Goal: Information Seeking & Learning: Learn about a topic

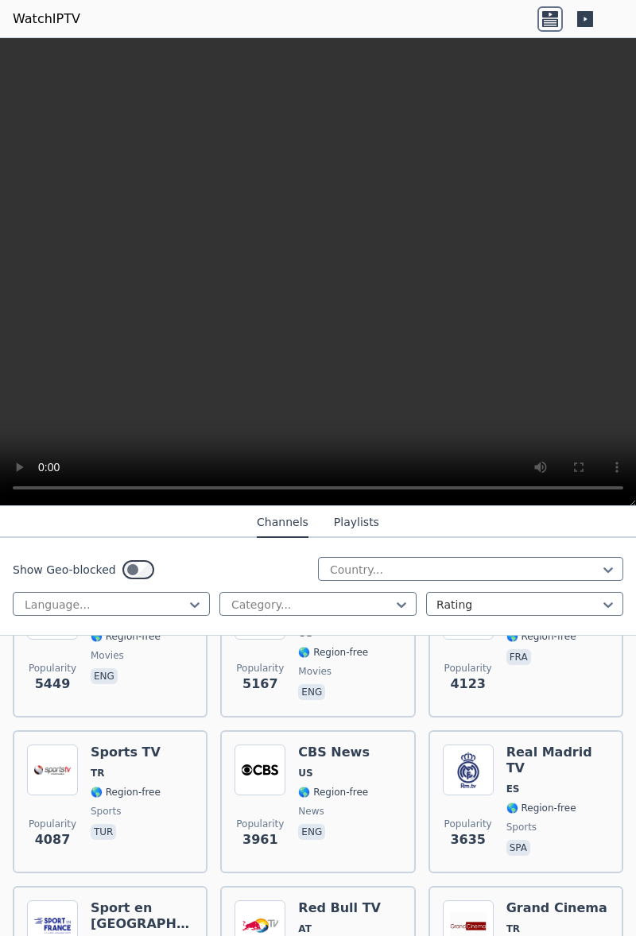
scroll to position [408, 0]
click at [83, 749] on div "Popularity 4087 Sports TV TR 🌎 Region-free sports tur" at bounding box center [110, 801] width 166 height 114
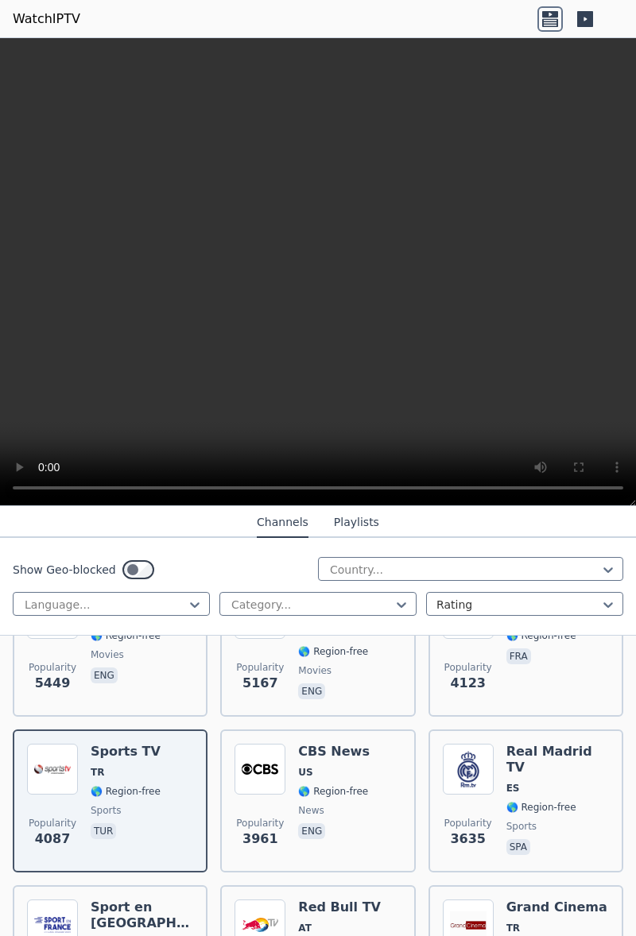
click at [140, 730] on div "Popularity 4087 Sports TV TR 🌎 Region-free sports tur" at bounding box center [110, 801] width 195 height 143
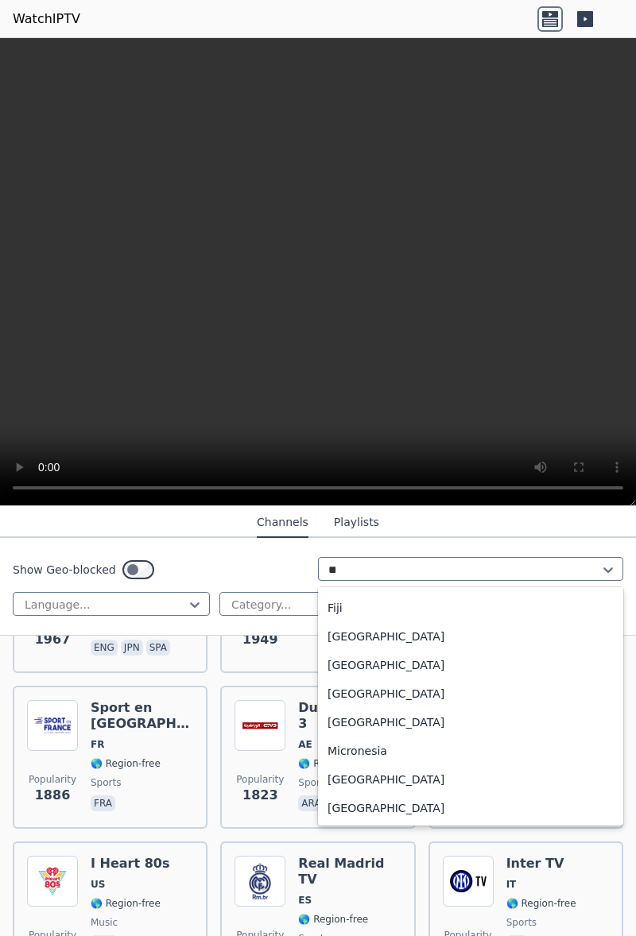
scroll to position [0, 0]
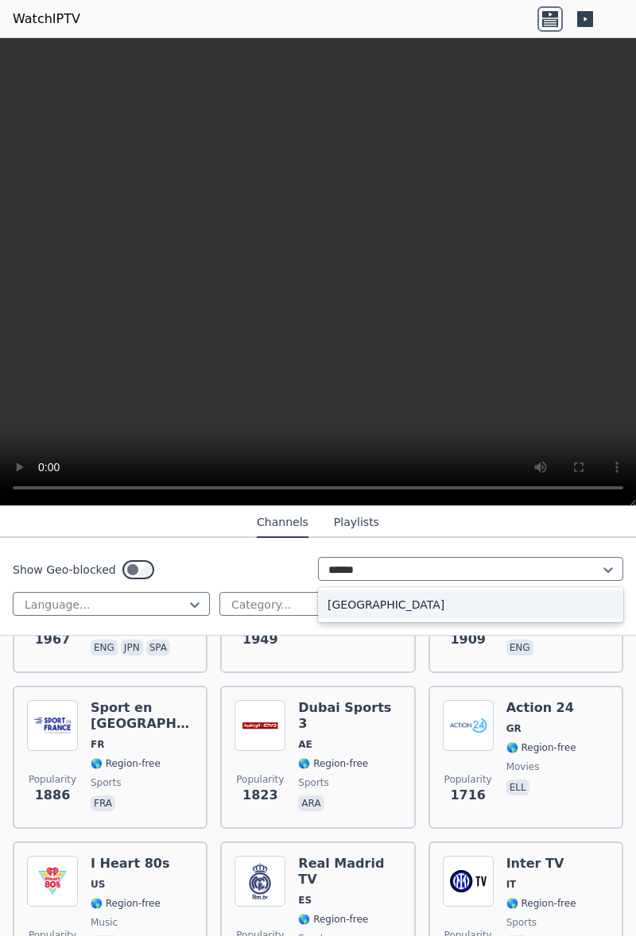
click at [379, 603] on div "[GEOGRAPHIC_DATA]" at bounding box center [470, 605] width 305 height 29
type input "******"
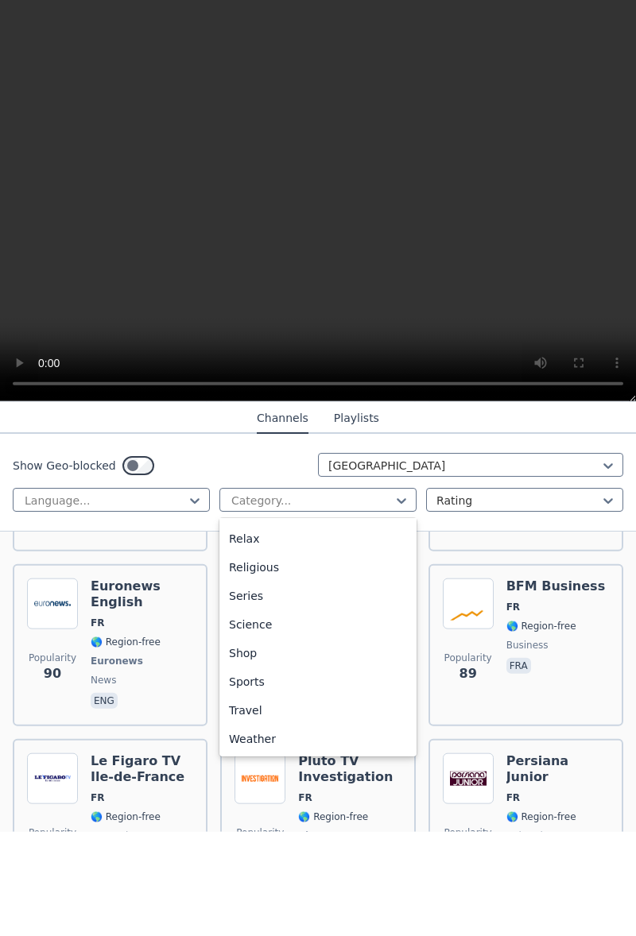
scroll to position [4573, 0]
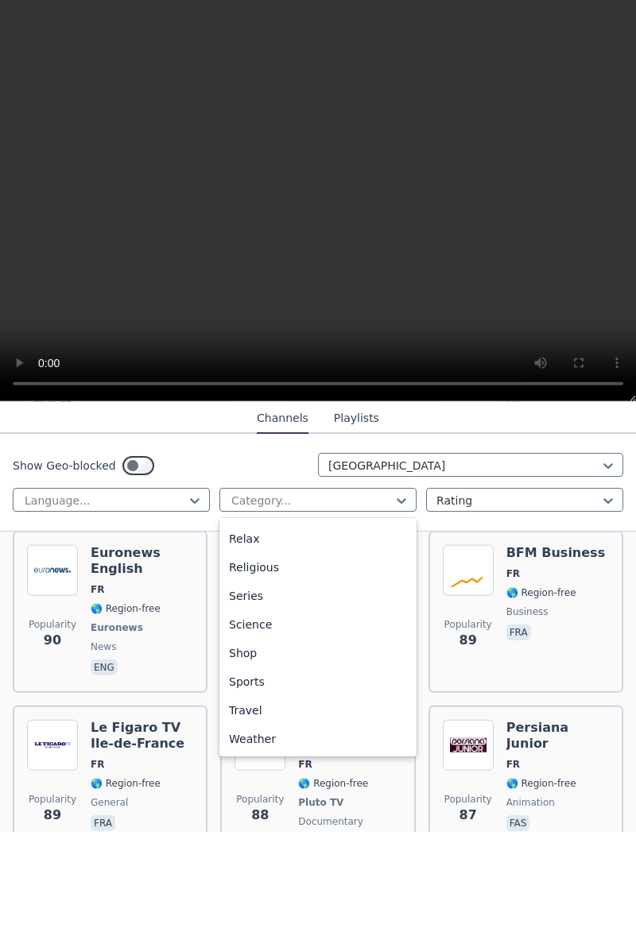
click at [259, 785] on div "Sports" at bounding box center [317, 786] width 197 height 29
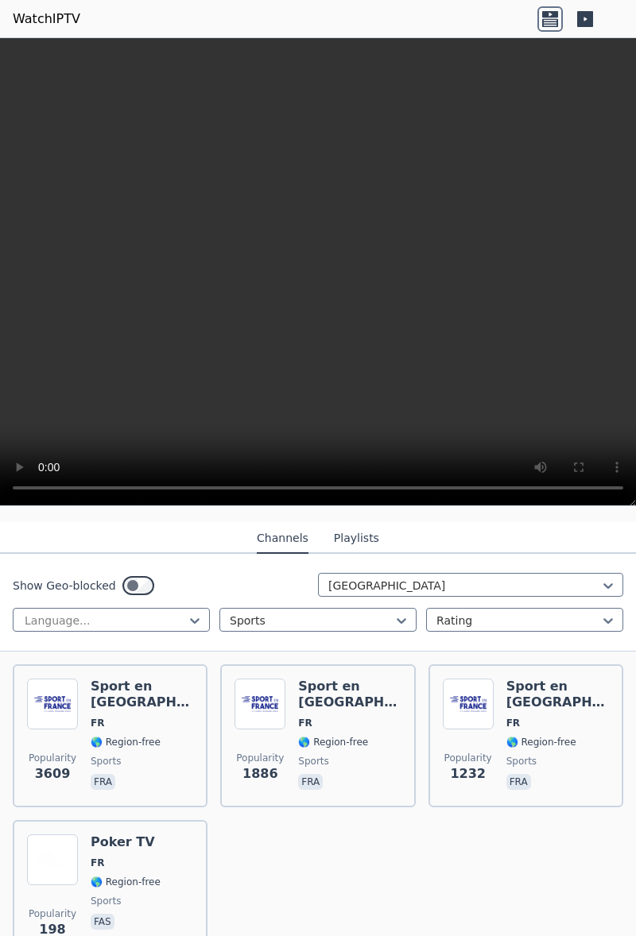
scroll to position [161, 0]
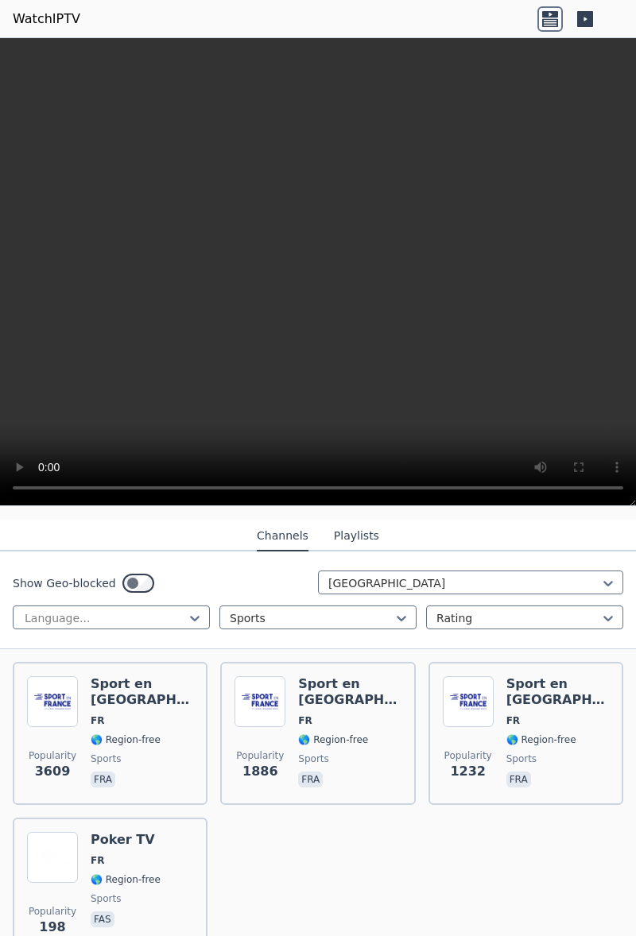
click at [151, 874] on span "🌎 Region-free" at bounding box center [126, 880] width 70 height 13
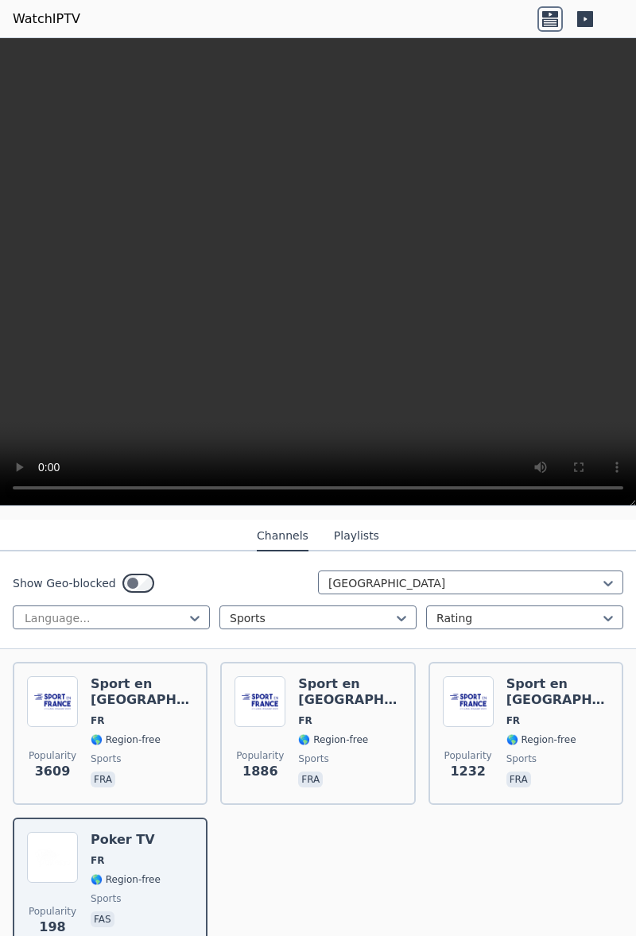
click at [145, 753] on span "sports" at bounding box center [142, 759] width 103 height 13
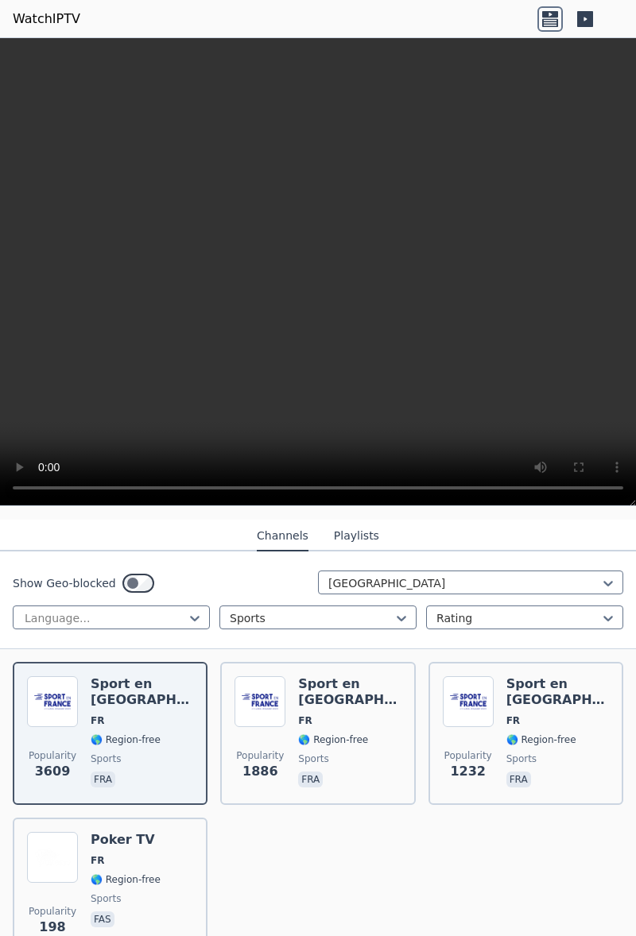
click at [149, 753] on span "sports" at bounding box center [142, 759] width 103 height 13
click at [140, 753] on span "sports" at bounding box center [142, 759] width 103 height 13
click at [322, 734] on span "🌎 Region-free" at bounding box center [333, 740] width 70 height 13
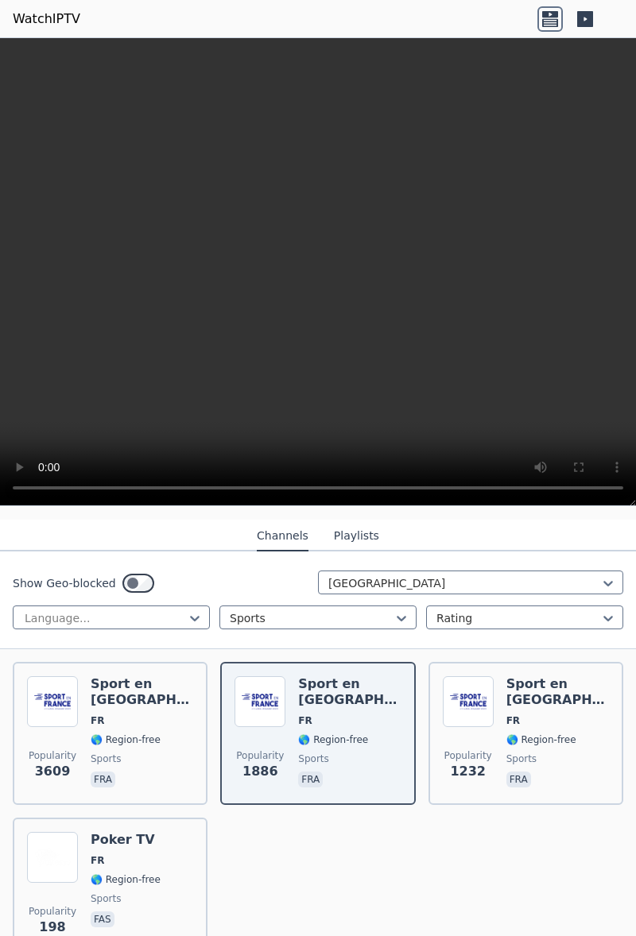
click at [330, 739] on div "Sport en [GEOGRAPHIC_DATA] FR 🌎 Region-free sports fra" at bounding box center [349, 734] width 103 height 114
click at [326, 753] on span "sports" at bounding box center [313, 759] width 30 height 13
click at [335, 753] on span "sports" at bounding box center [349, 759] width 103 height 13
click at [340, 753] on span "sports" at bounding box center [349, 759] width 103 height 13
click at [329, 753] on span "sports" at bounding box center [349, 759] width 103 height 13
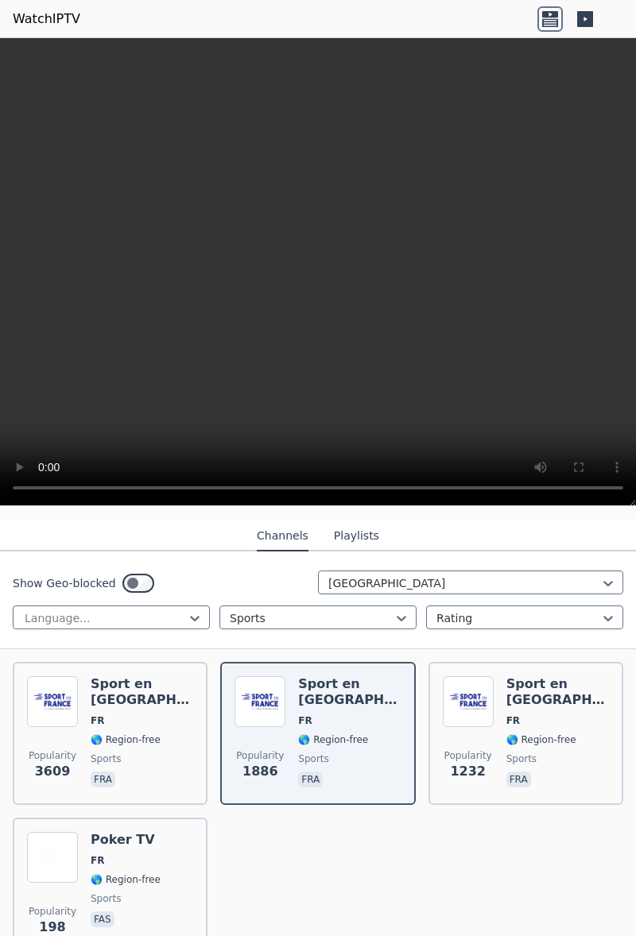
click at [328, 753] on span "sports" at bounding box center [349, 759] width 103 height 13
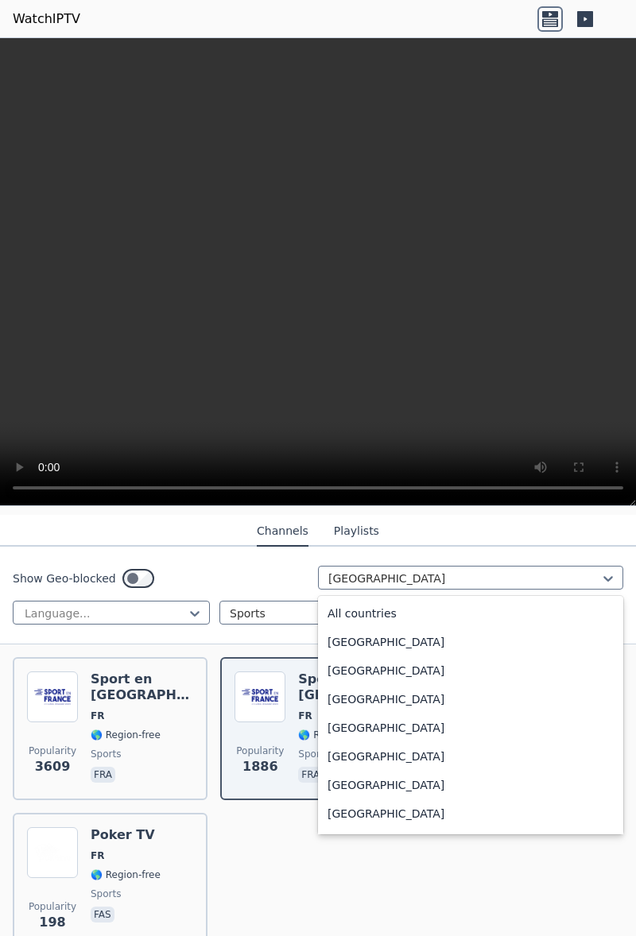
scroll to position [172, 0]
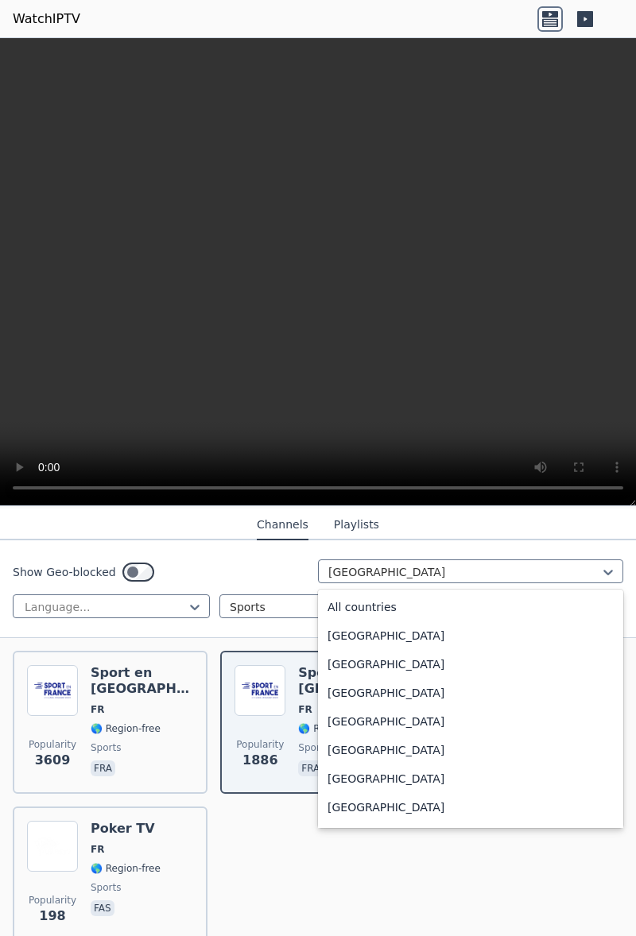
click at [386, 607] on div "All countries" at bounding box center [470, 607] width 305 height 29
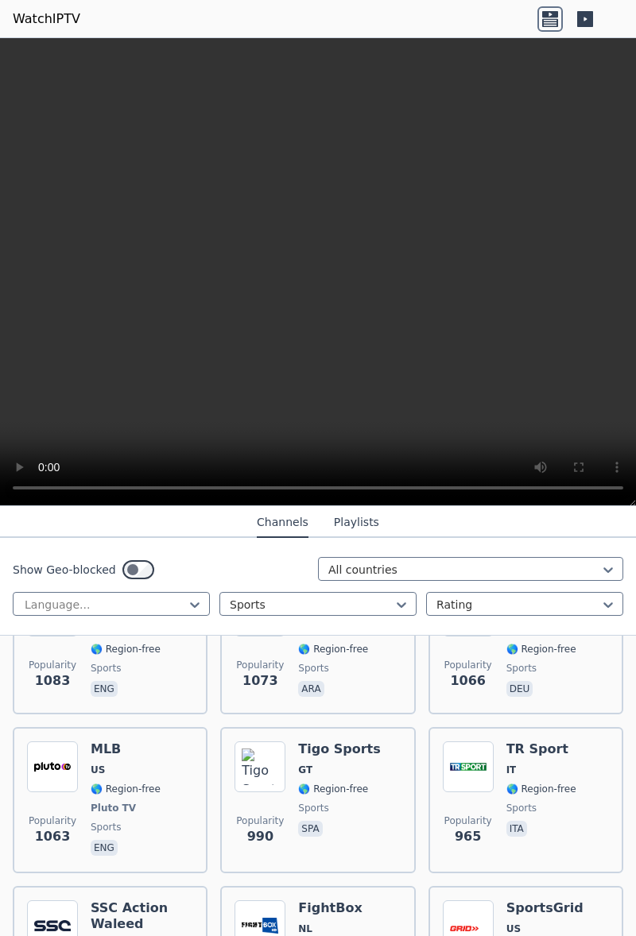
scroll to position [1363, 0]
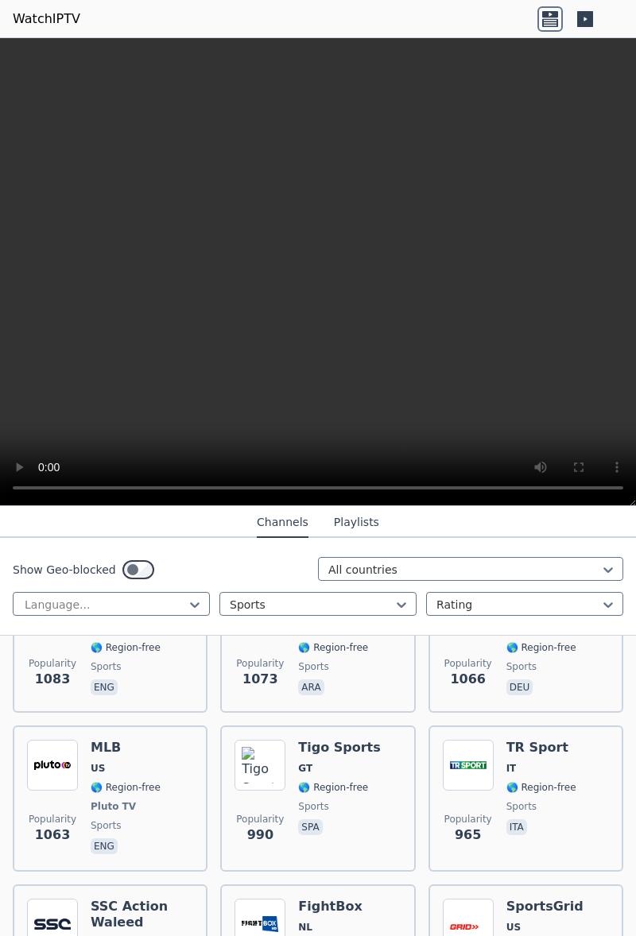
click at [133, 781] on span "🌎 Region-free" at bounding box center [126, 787] width 70 height 13
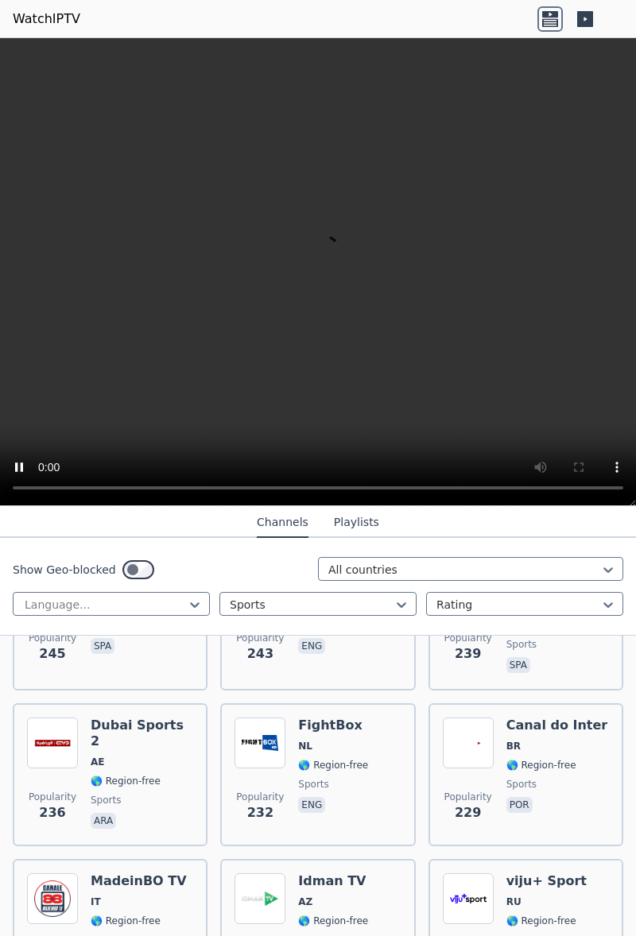
scroll to position [3270, 0]
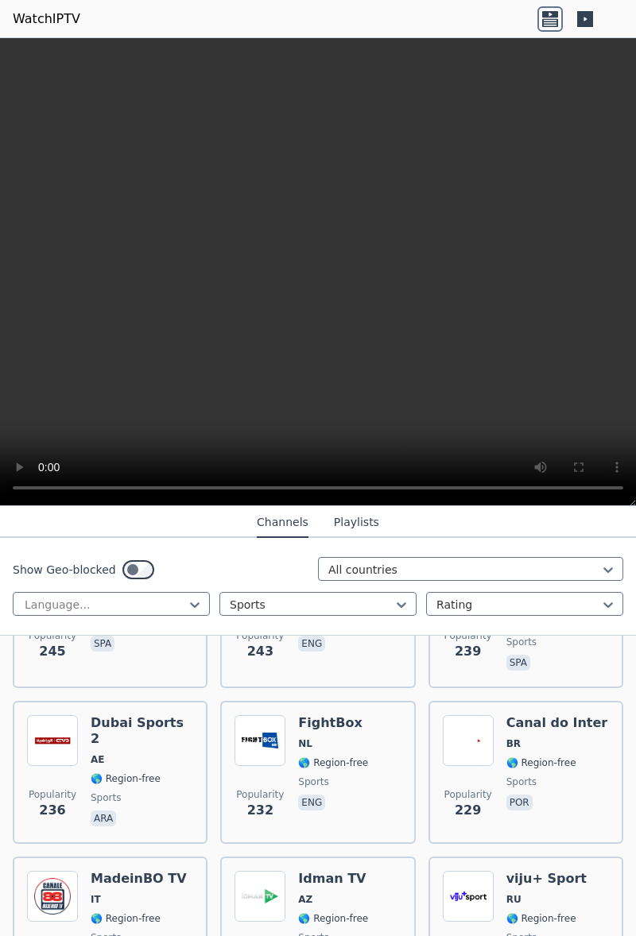
click at [124, 773] on span "🌎 Region-free" at bounding box center [126, 779] width 70 height 13
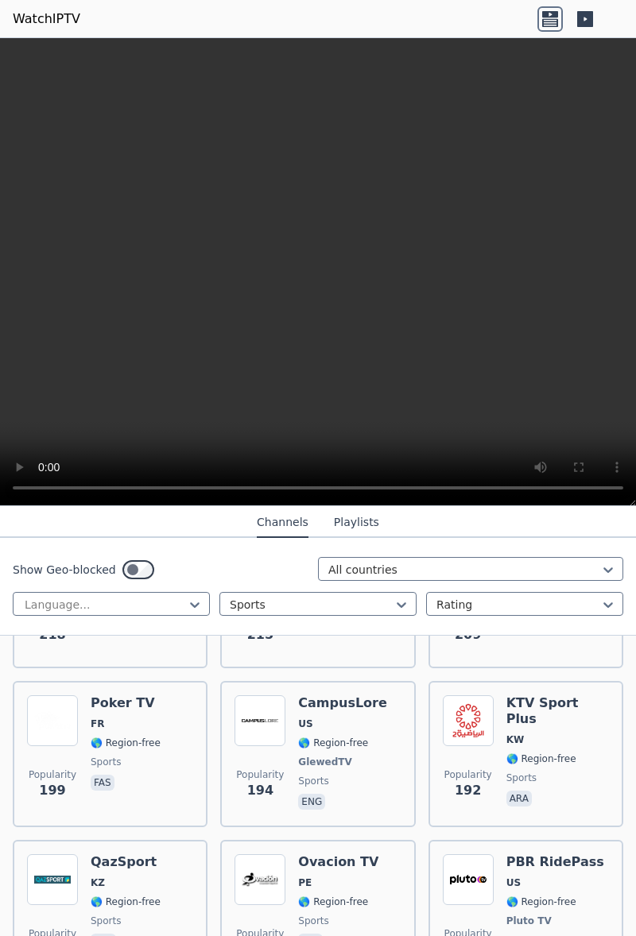
scroll to position [3604, 0]
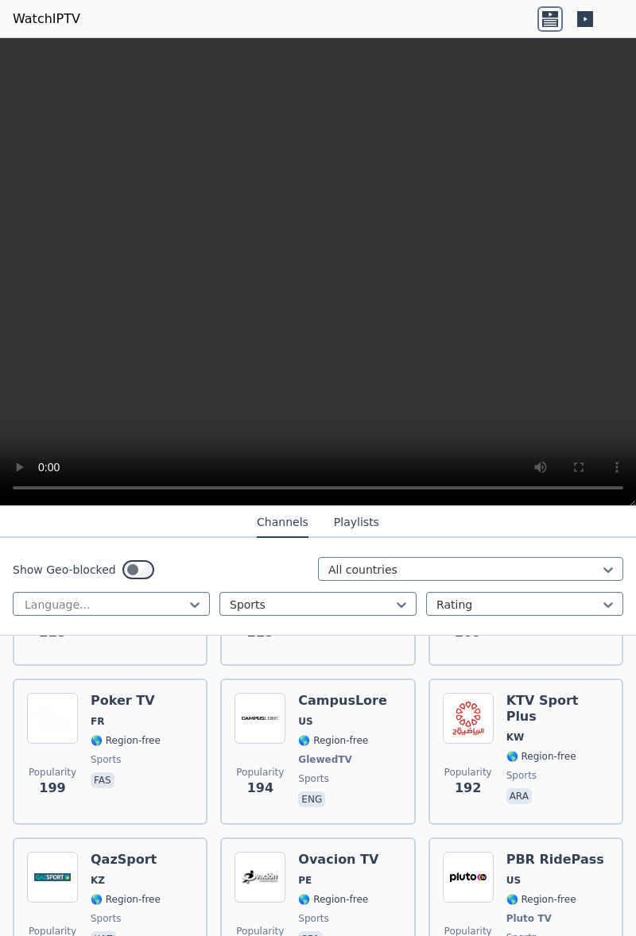
click at [549, 770] on span "sports" at bounding box center [557, 776] width 103 height 13
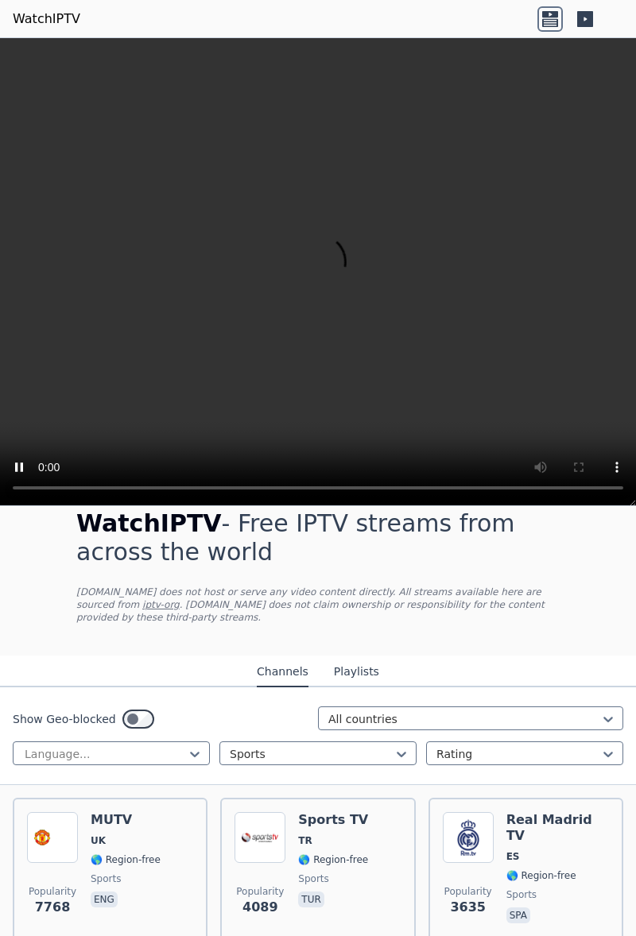
scroll to position [0, 0]
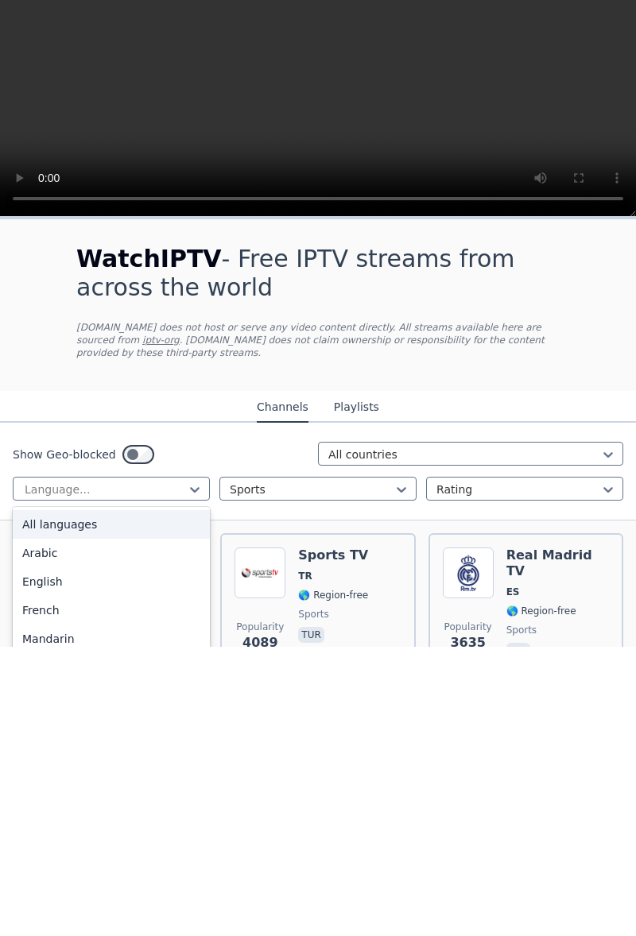
click at [51, 890] on div "French" at bounding box center [111, 900] width 197 height 29
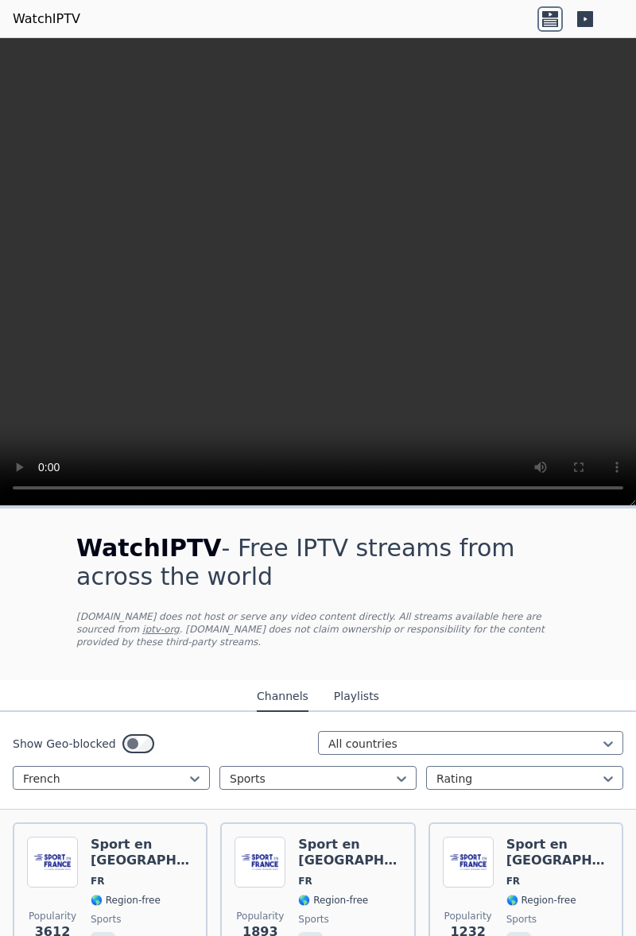
scroll to position [16, 0]
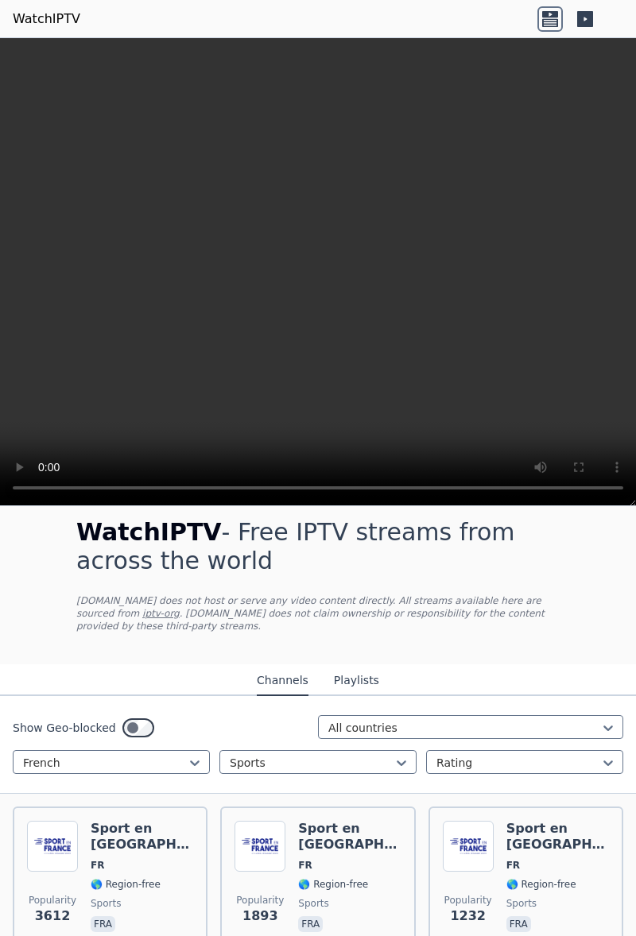
click at [356, 898] on span "sports" at bounding box center [349, 904] width 103 height 13
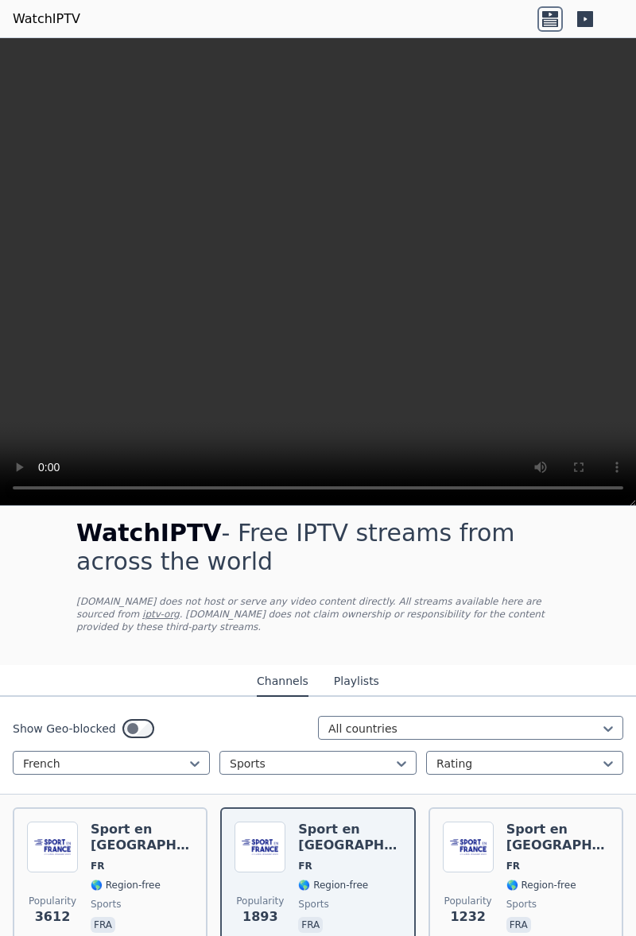
scroll to position [16, 0]
click at [512, 848] on div "Sport en [GEOGRAPHIC_DATA] FR 🌎 Region-free sports fra" at bounding box center [557, 878] width 103 height 114
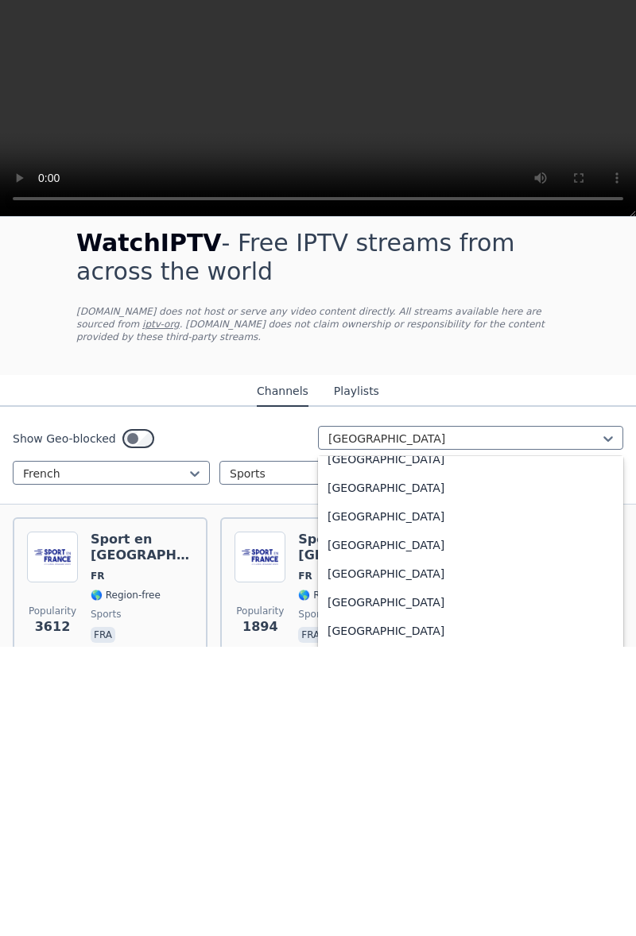
scroll to position [5663, 0]
